Goal: Transaction & Acquisition: Purchase product/service

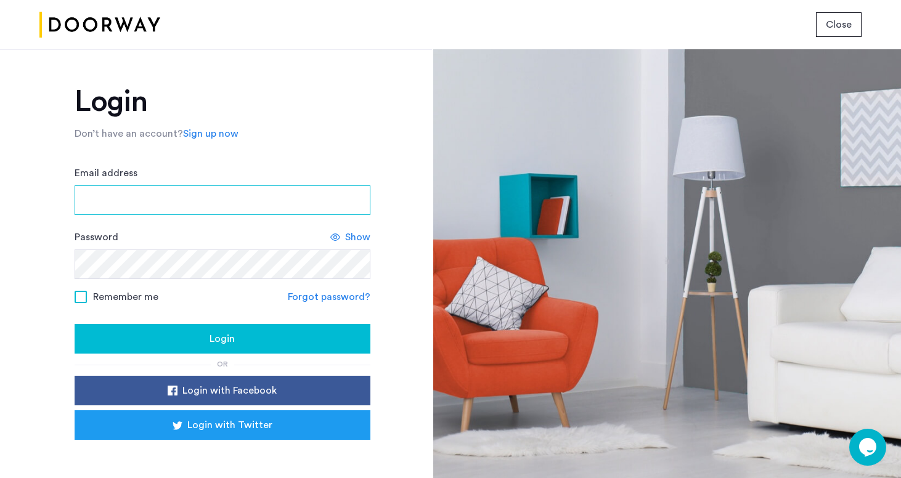
type input "**********"
click at [81, 295] on span at bounding box center [81, 297] width 12 height 12
click at [178, 342] on div "Login" at bounding box center [222, 339] width 276 height 15
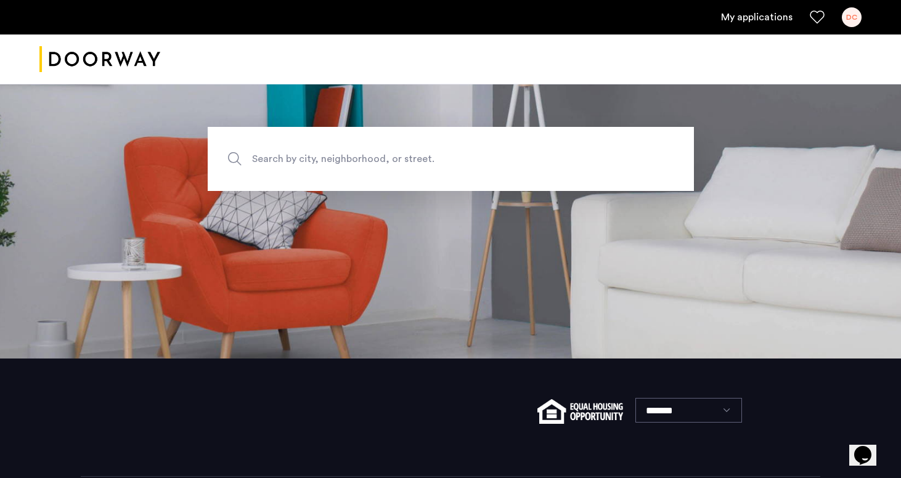
scroll to position [184, 0]
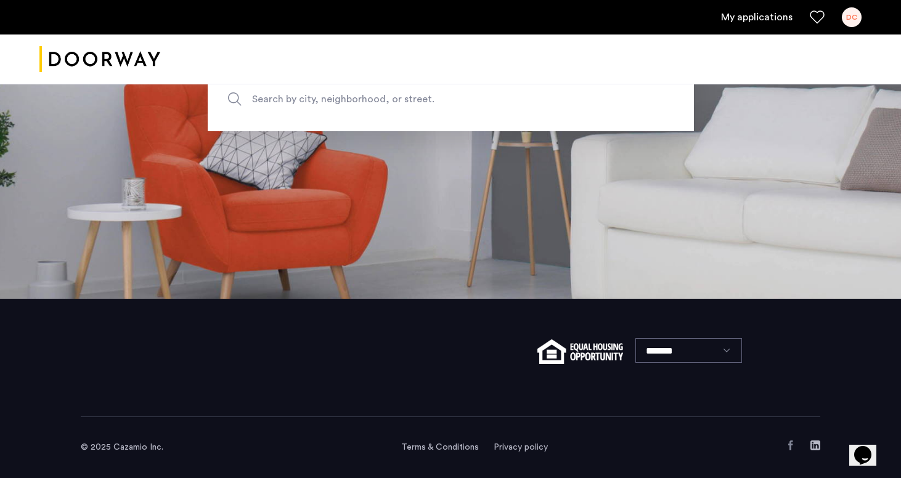
click at [856, 19] on div "DC" at bounding box center [852, 17] width 20 height 20
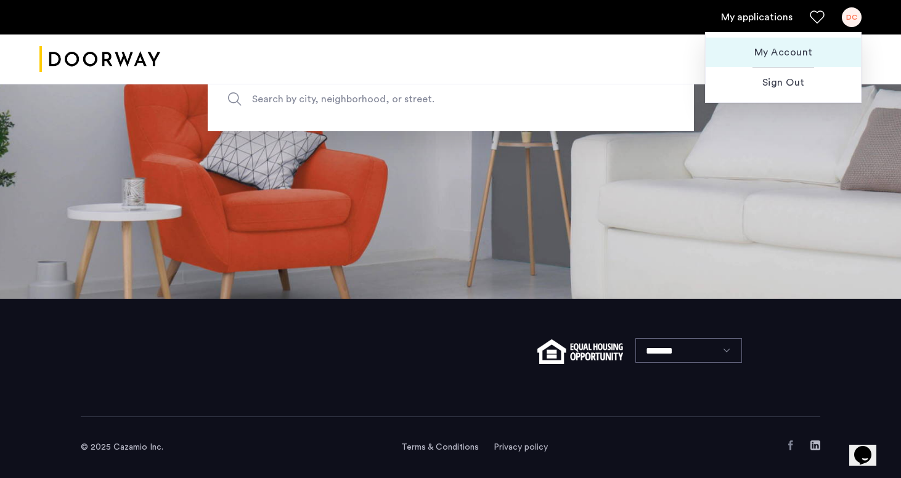
click at [801, 59] on span "My Account" at bounding box center [784, 52] width 136 height 15
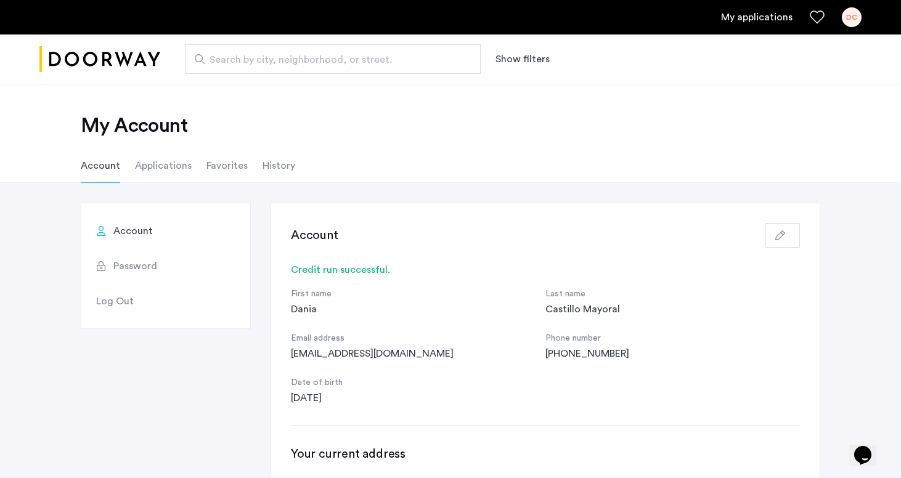
click at [158, 163] on li "Applications" at bounding box center [163, 166] width 57 height 35
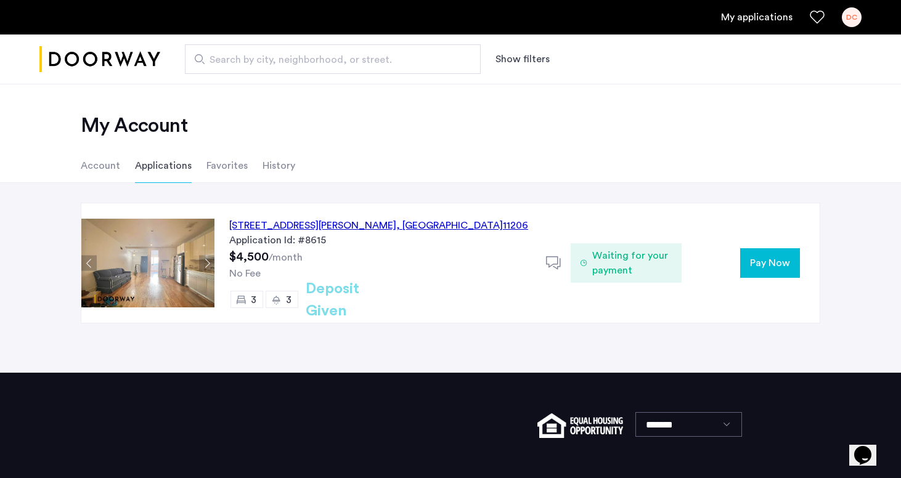
click at [773, 272] on button "Pay Now" at bounding box center [770, 263] width 60 height 30
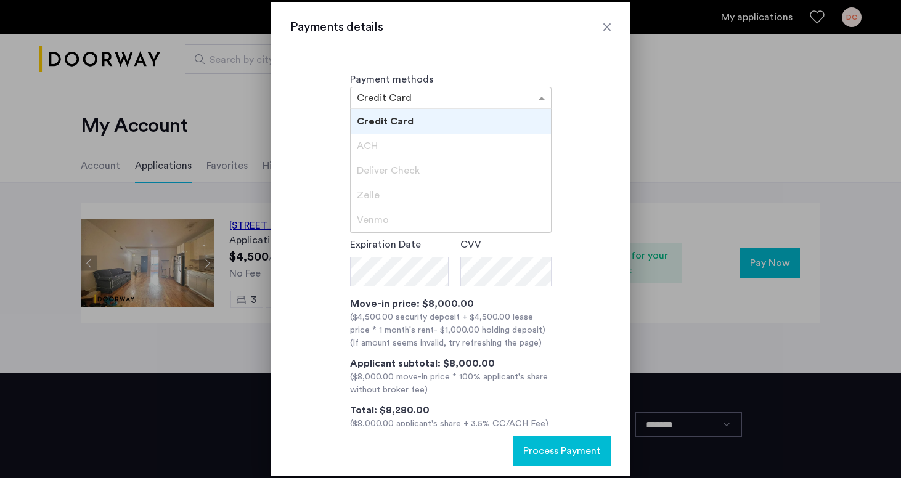
click at [497, 98] on input "text" at bounding box center [438, 99] width 163 height 9
click at [559, 70] on div "**********" at bounding box center [451, 239] width 360 height 374
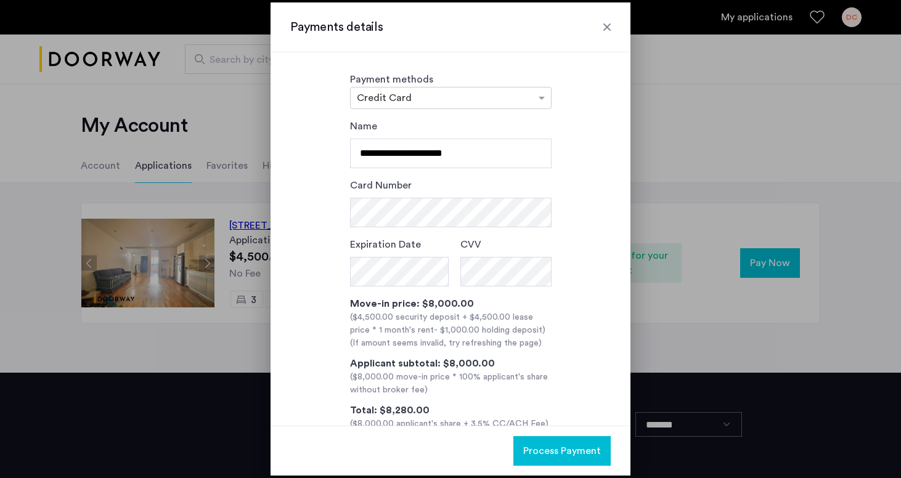
scroll to position [31, 0]
